Goal: Task Accomplishment & Management: Use online tool/utility

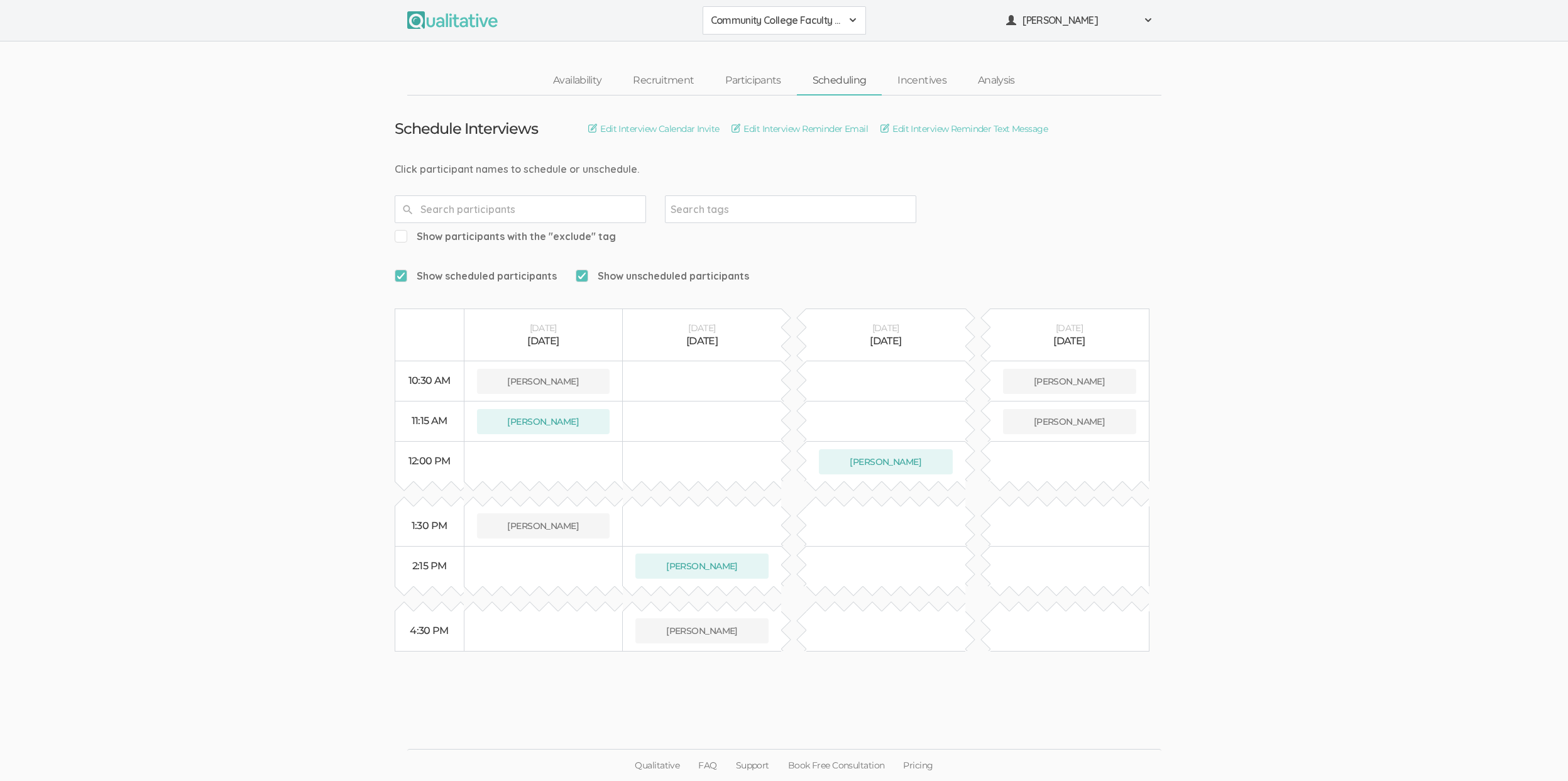
click at [182, 410] on ui-view "Schedule Interviews Edit Interview Calendar Invite Edit Interview Reminder Emai…" at bounding box center [784, 391] width 1568 height 591
click at [919, 88] on link "Incentives" at bounding box center [921, 80] width 80 height 27
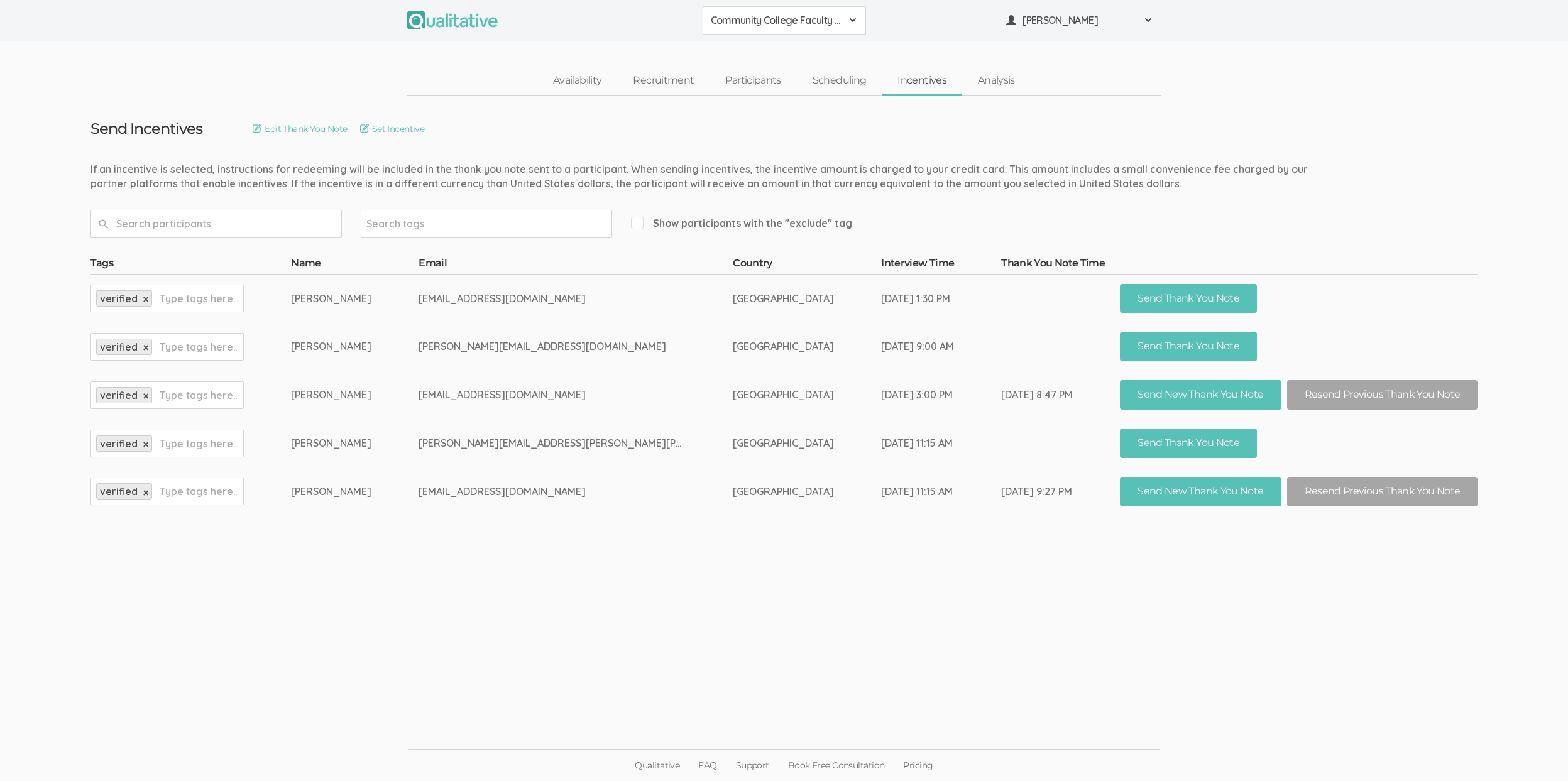
click at [546, 315] on td "tgyles@monroeu.edu" at bounding box center [575, 298] width 315 height 48
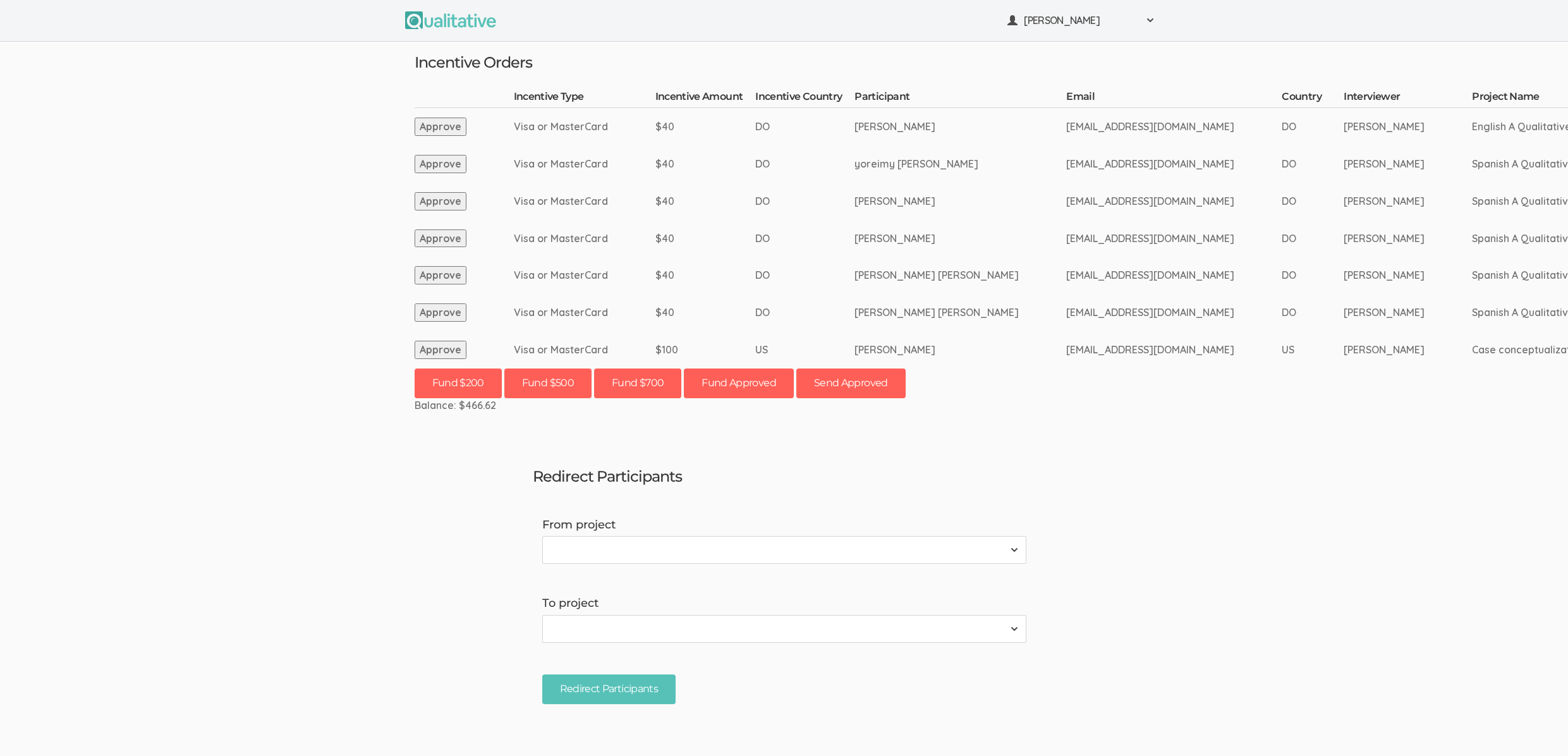
click at [256, 462] on ui-view "[PERSON_NAME] Project Workspace Profile Organization Settings" at bounding box center [784, 378] width 1568 height 756
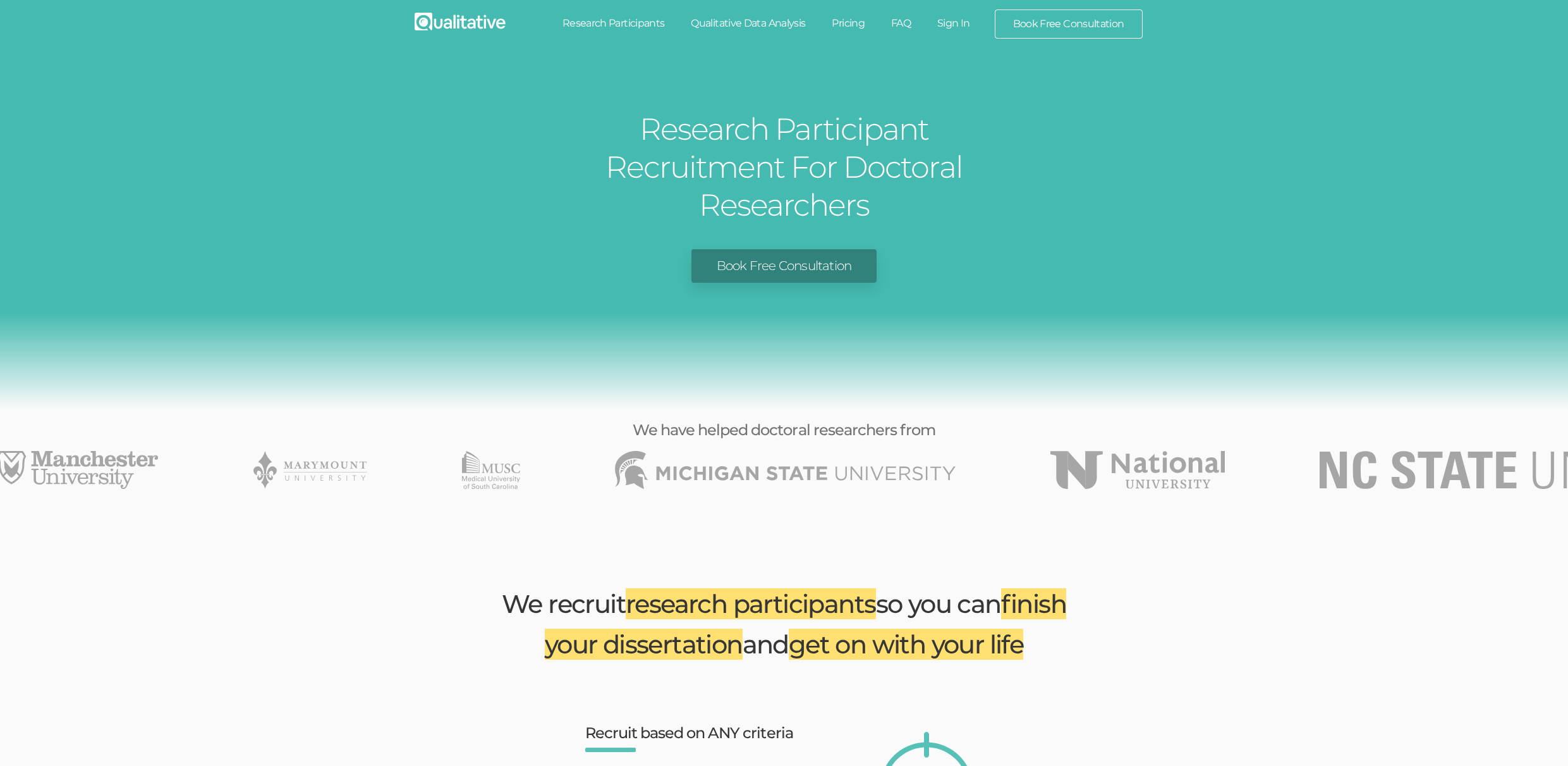
click at [772, 249] on link "Book Free Consultation" at bounding box center [783, 266] width 185 height 34
